Goal: Navigation & Orientation: Go to known website

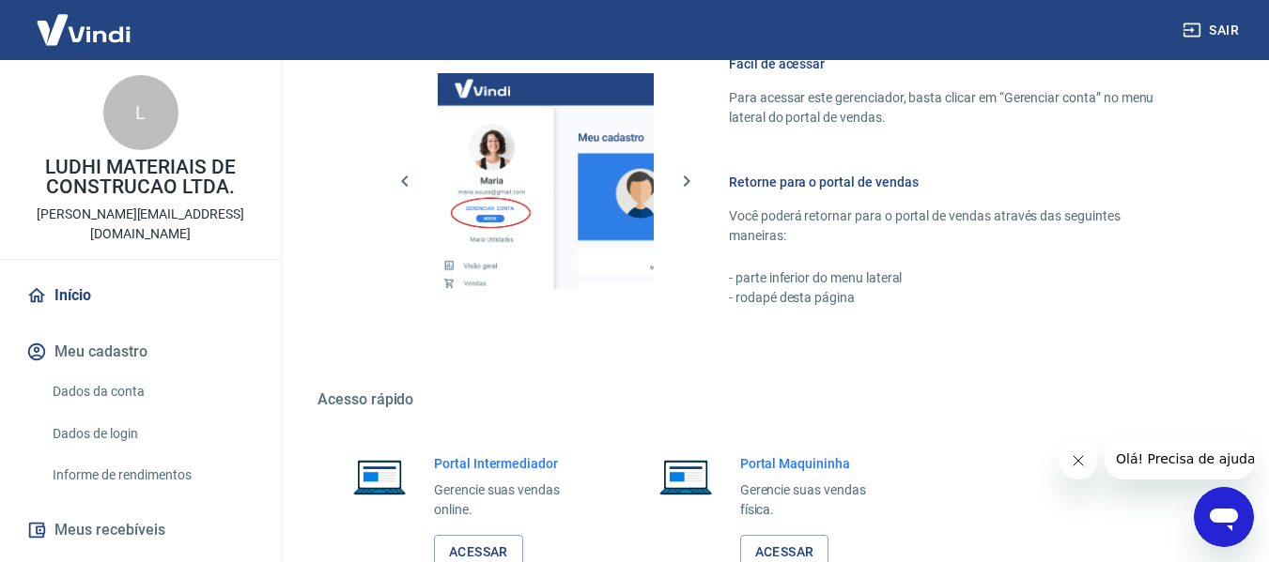
scroll to position [978, 0]
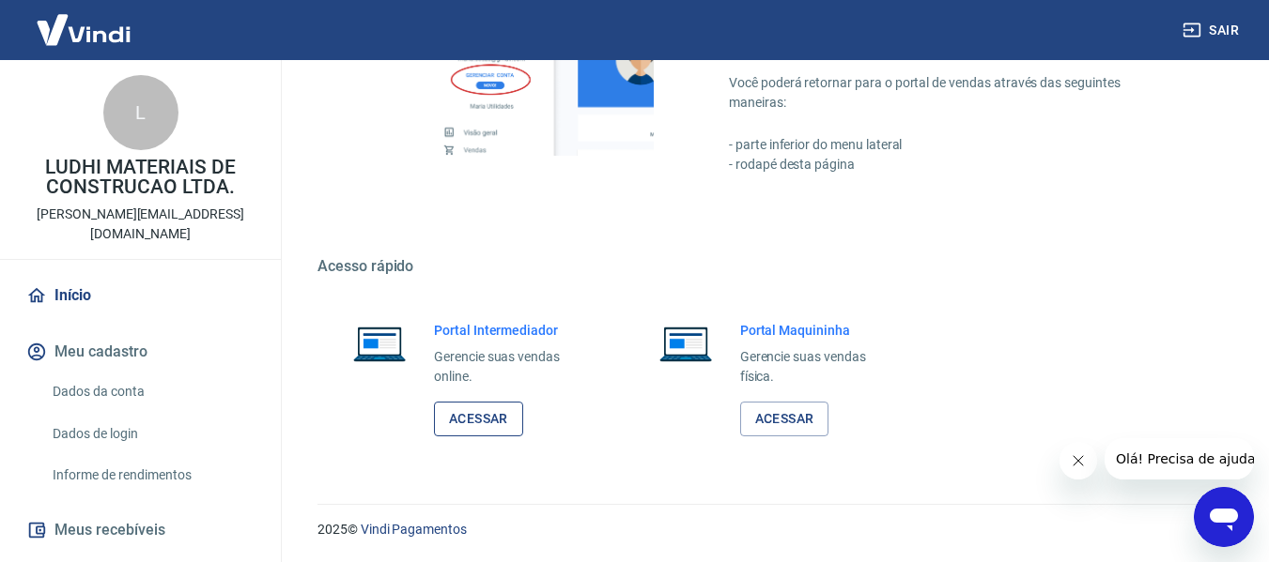
click at [495, 425] on link "Acessar" at bounding box center [478, 419] width 89 height 35
